Goal: Transaction & Acquisition: Obtain resource

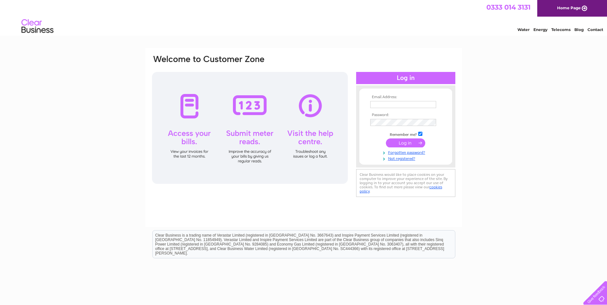
type input "Santamaria@accurise.net"
click at [408, 142] on input "submit" at bounding box center [405, 142] width 39 height 9
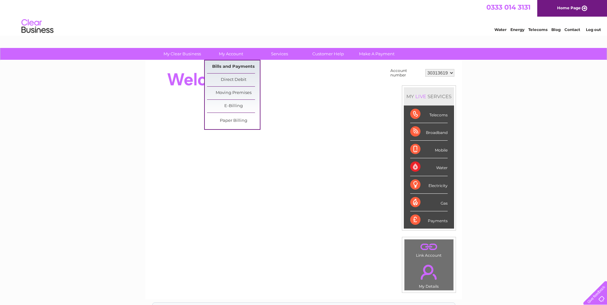
click at [238, 64] on link "Bills and Payments" at bounding box center [233, 66] width 53 height 13
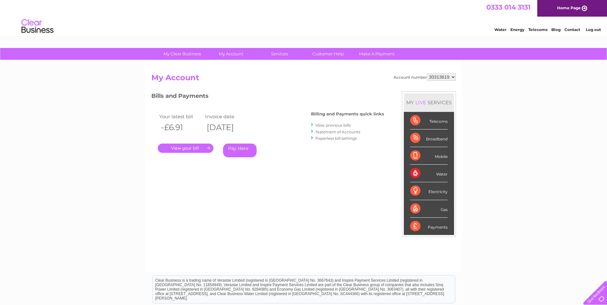
click at [184, 148] on link "." at bounding box center [186, 148] width 56 height 9
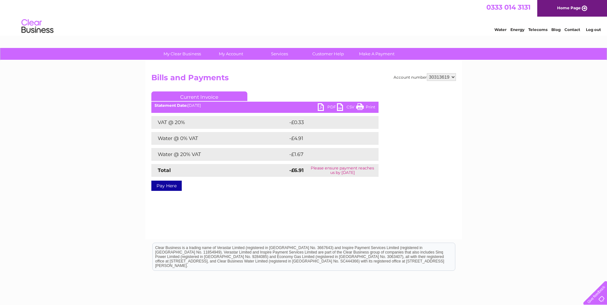
click at [330, 107] on link "PDF" at bounding box center [327, 107] width 19 height 9
click at [319, 226] on div "Account number 30313619 Bills and Payments Current Invoice PDF CSV Print VAT @ …" at bounding box center [303, 149] width 317 height 179
click at [122, 159] on div "My Clear Business Login Details My Details My Preferences Link Account My Accou…" at bounding box center [303, 198] width 607 height 301
click at [594, 29] on link "Log out" at bounding box center [593, 29] width 15 height 5
